Goal: Answer question/provide support: Answer question/provide support

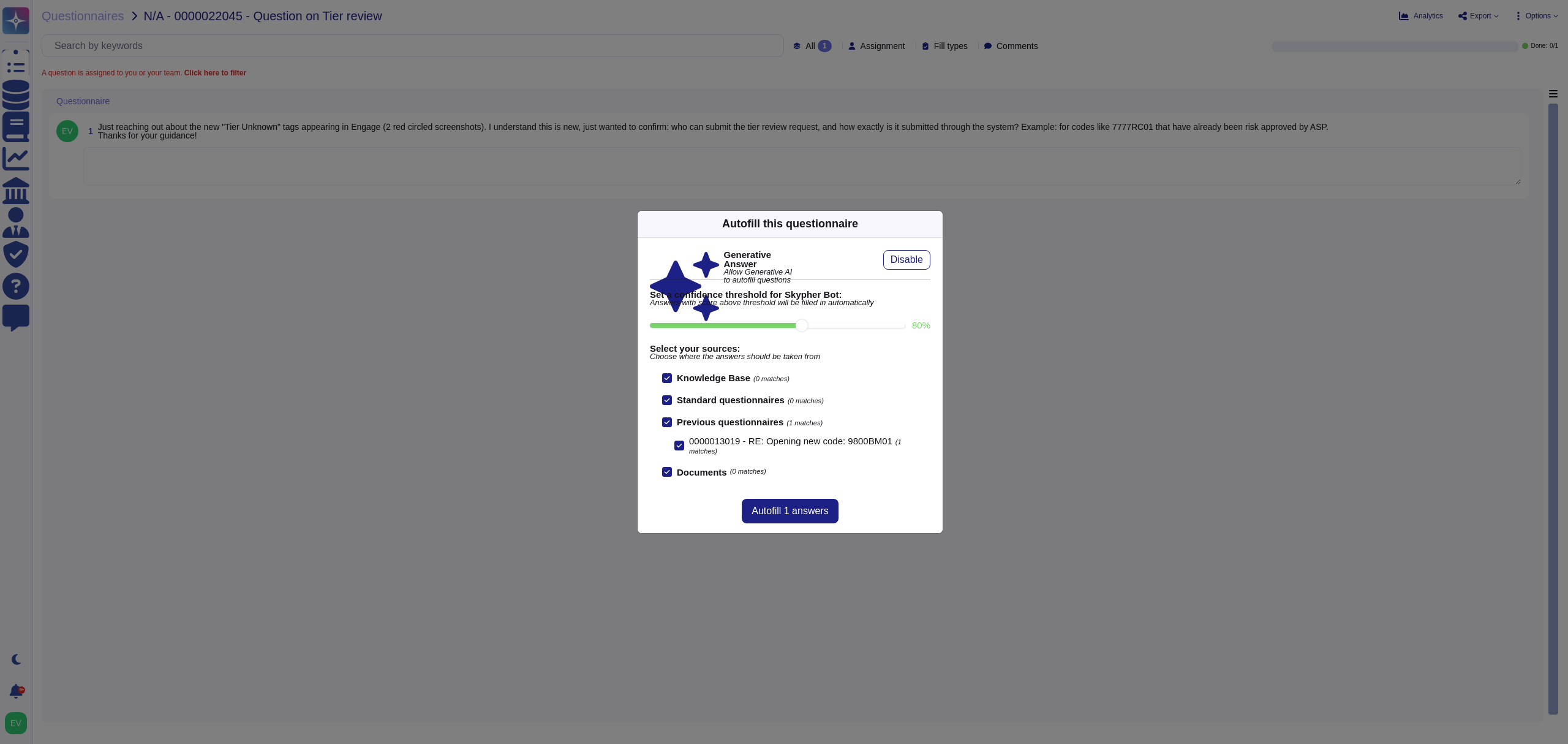
click at [936, 224] on icon at bounding box center [936, 224] width 0 height 0
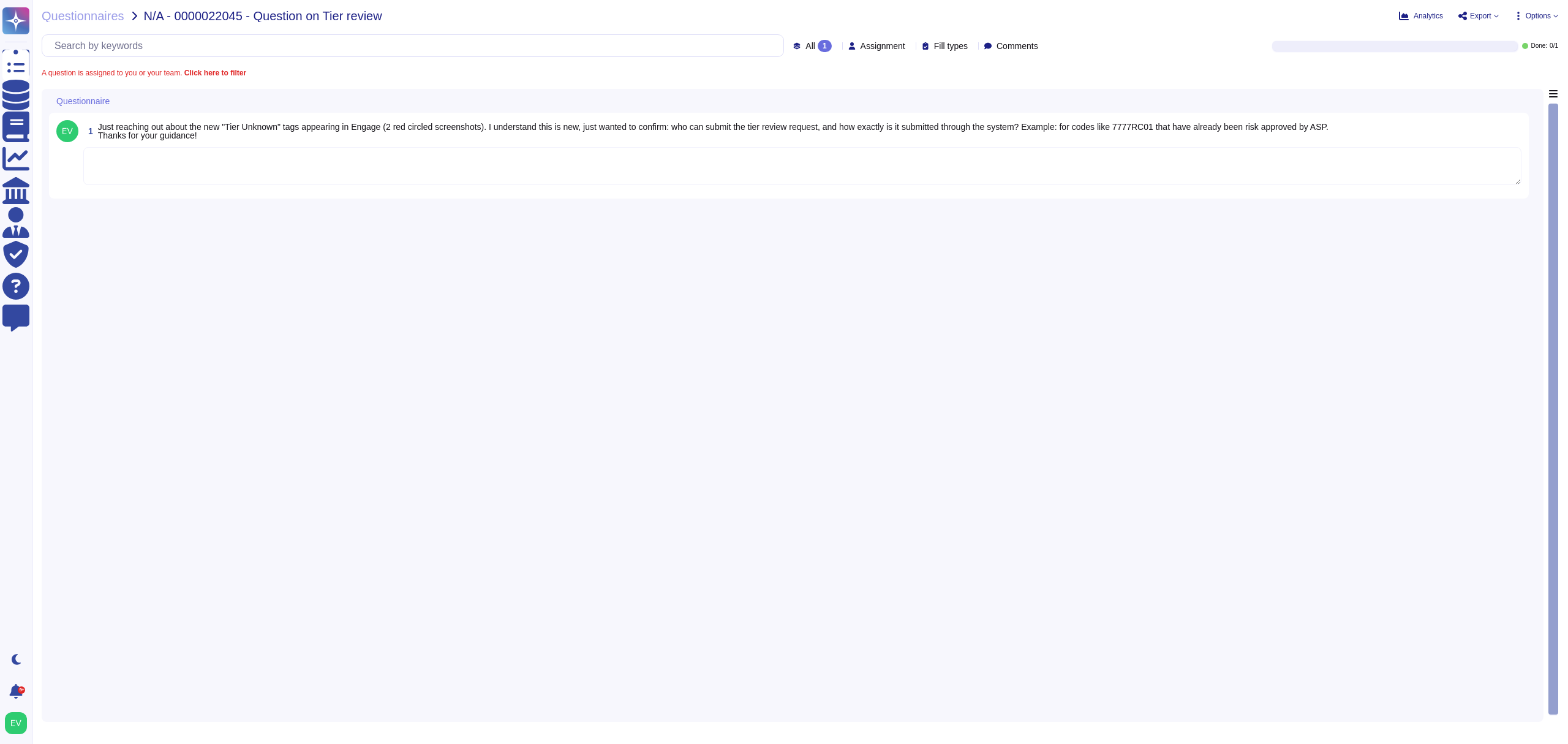
click at [150, 180] on textarea at bounding box center [802, 165] width 1438 height 38
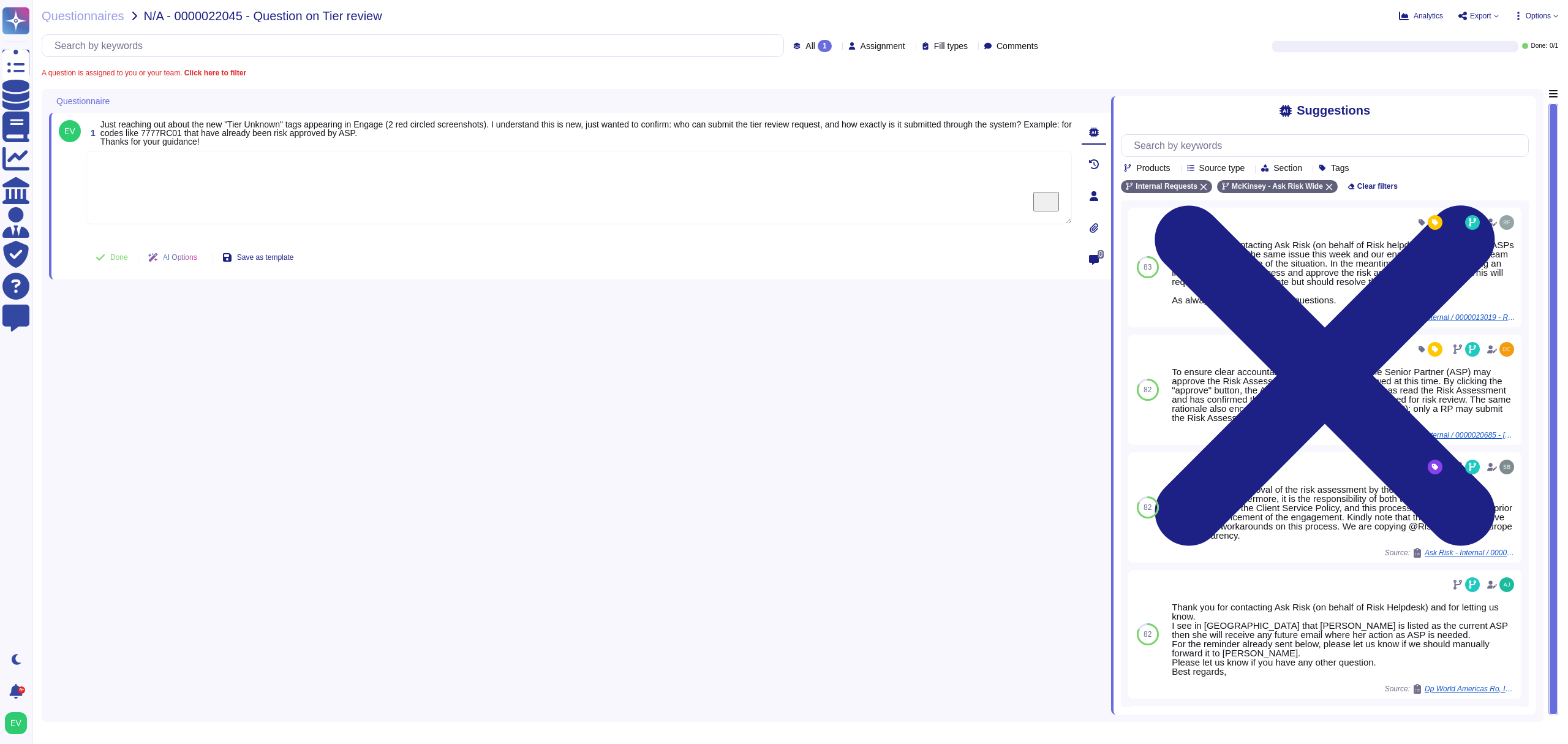
click at [181, 178] on textarea "To enrich screen reader interactions, please activate Accessibility in Grammarl…" at bounding box center [578, 187] width 986 height 73
paste textarea "Kindly note that RPs can submit a request to initiate the diligence process for…"
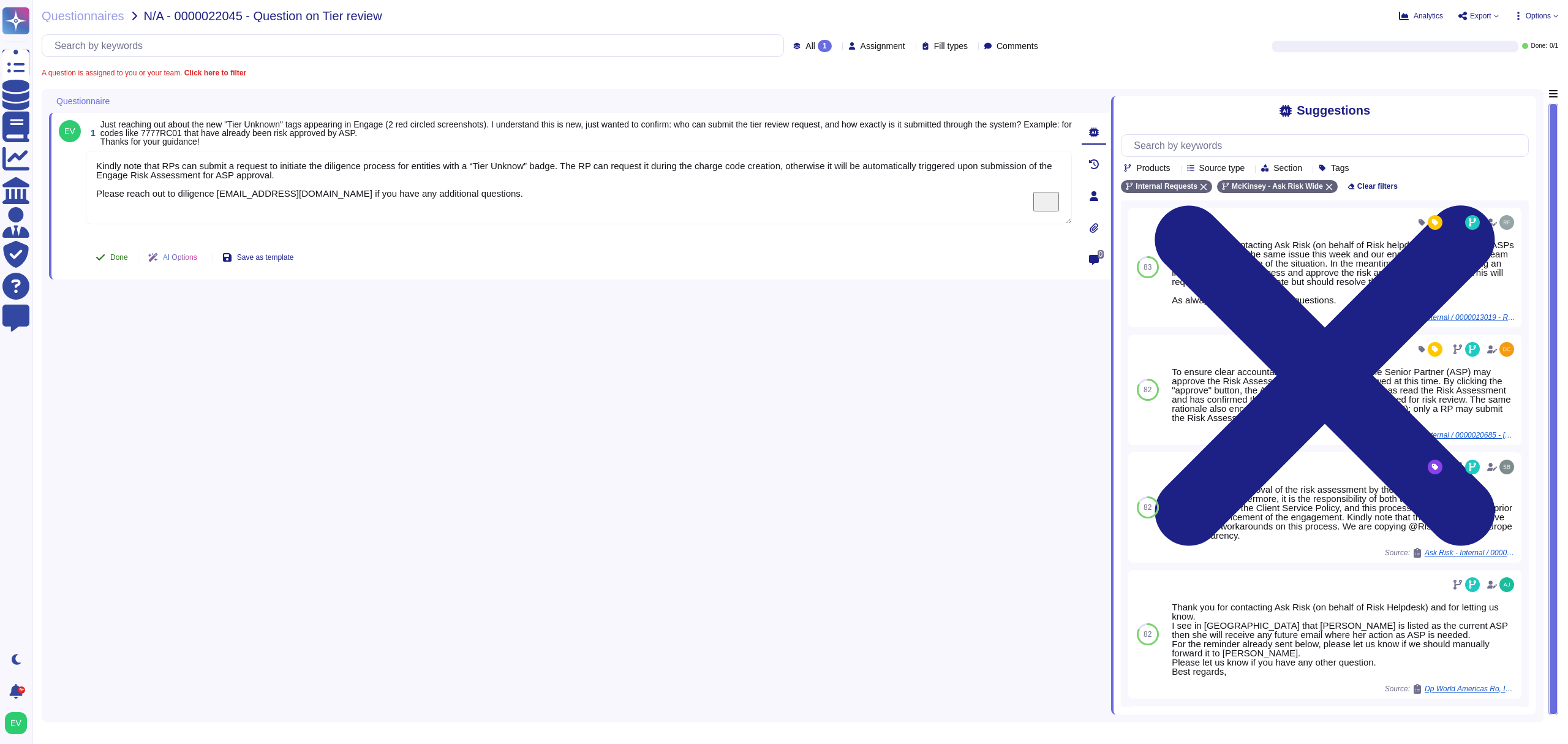
type textarea "Kindly note that RPs can submit a request to initiate the diligence process for…"
click at [126, 254] on span "Done" at bounding box center [119, 257] width 18 height 7
click at [60, 12] on span "Questionnaires" at bounding box center [83, 16] width 83 height 12
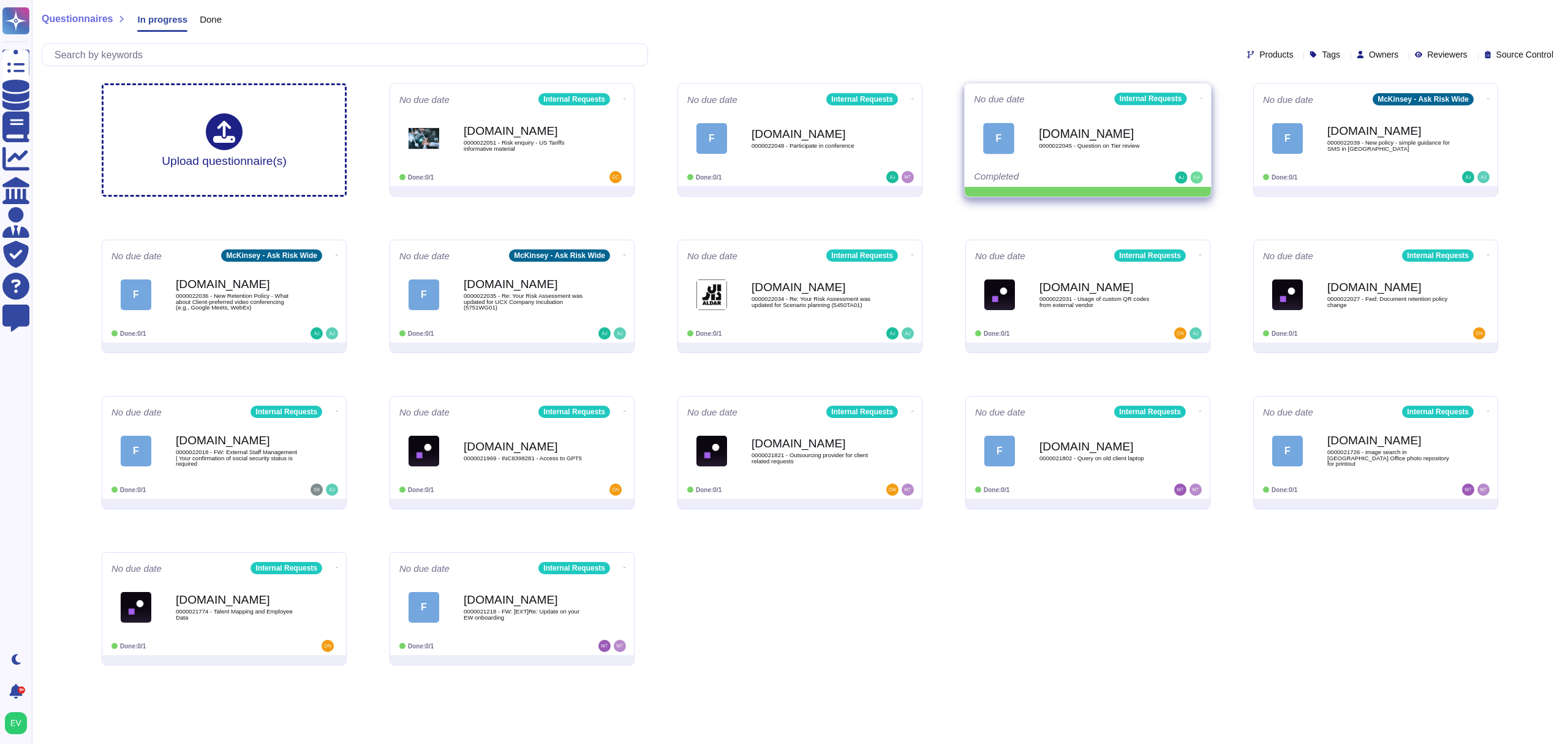
click at [626, 98] on icon at bounding box center [624, 98] width 3 height 3
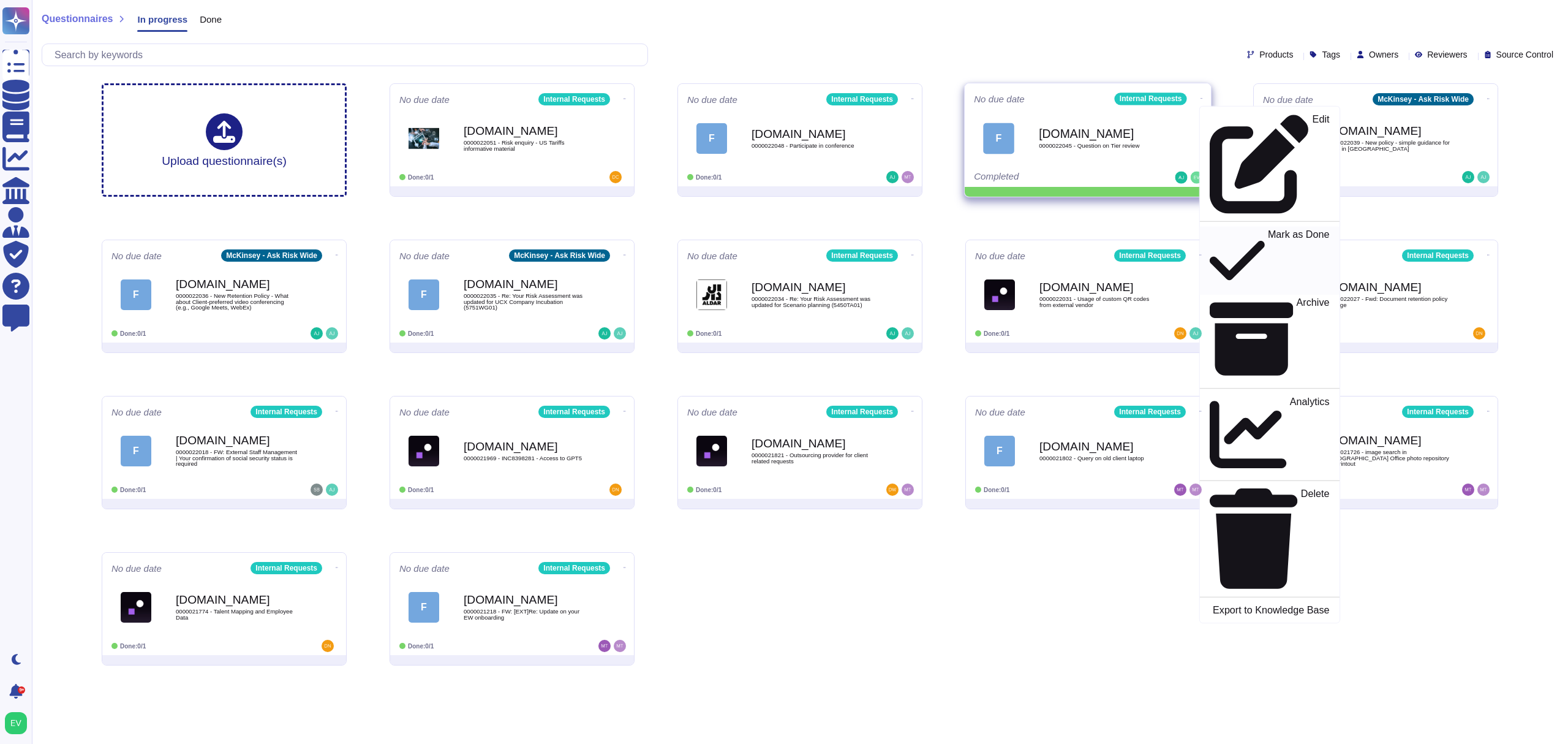
click at [1268, 230] on p "Mark as Done" at bounding box center [1299, 261] width 62 height 63
